Goal: Find specific page/section: Find specific page/section

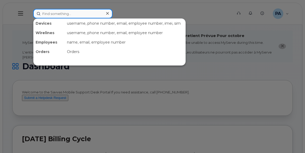
click at [79, 12] on input at bounding box center [72, 13] width 79 height 9
paste input "[PERSON_NAME]"
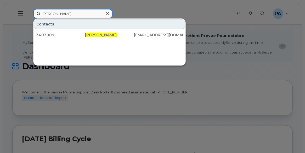
type input "[PERSON_NAME]"
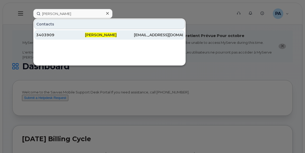
click at [107, 36] on span "[PERSON_NAME]" at bounding box center [101, 34] width 32 height 5
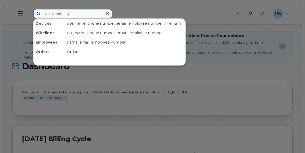
click at [69, 12] on input at bounding box center [72, 13] width 79 height 9
paste input "[EMAIL_ADDRESS][DOMAIN_NAME]"
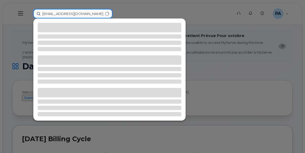
type input "[EMAIL_ADDRESS][DOMAIN_NAME]"
